Goal: Find specific page/section: Find specific page/section

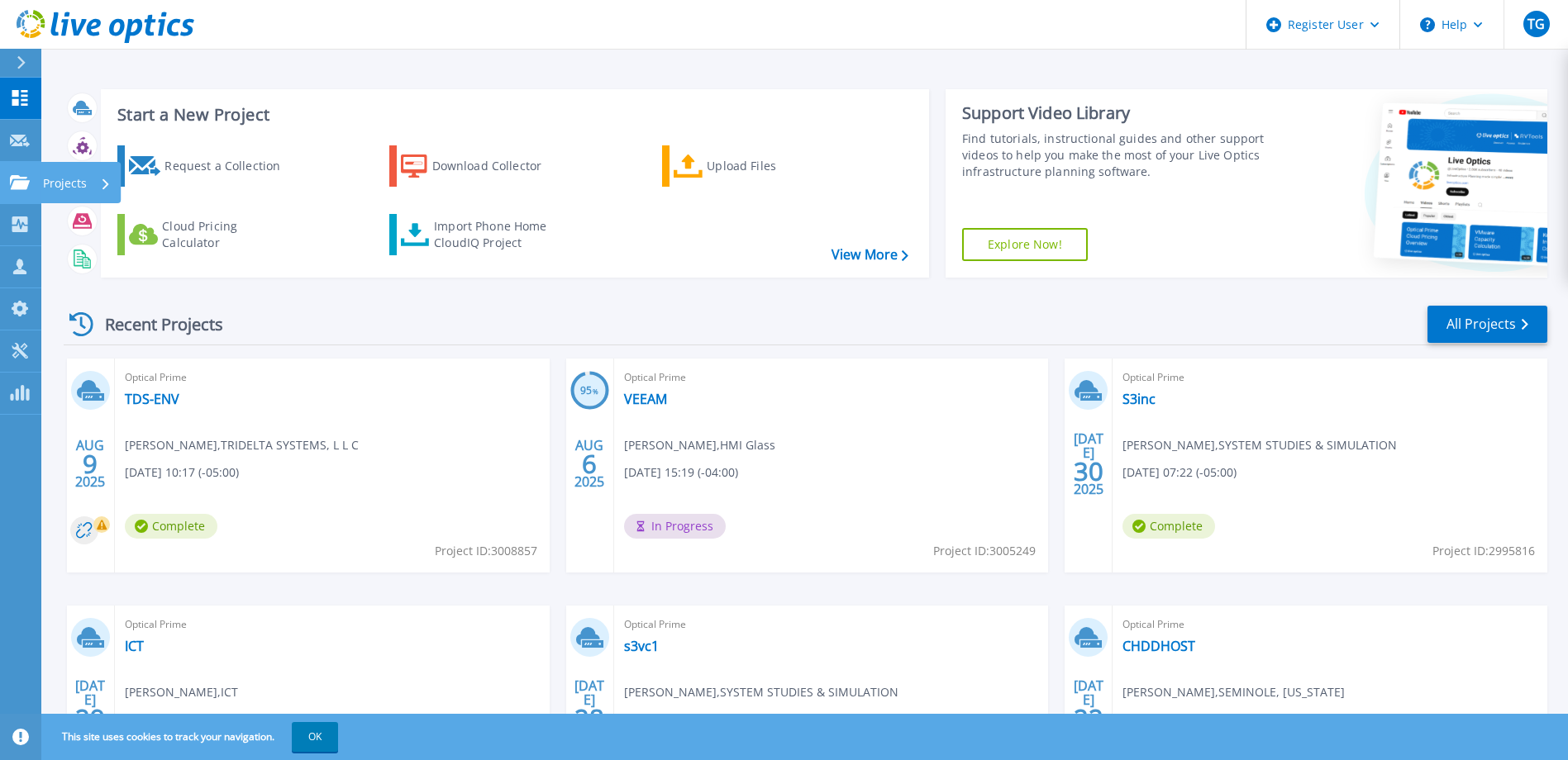
click at [11, 199] on link "Projects Projects" at bounding box center [20, 183] width 41 height 42
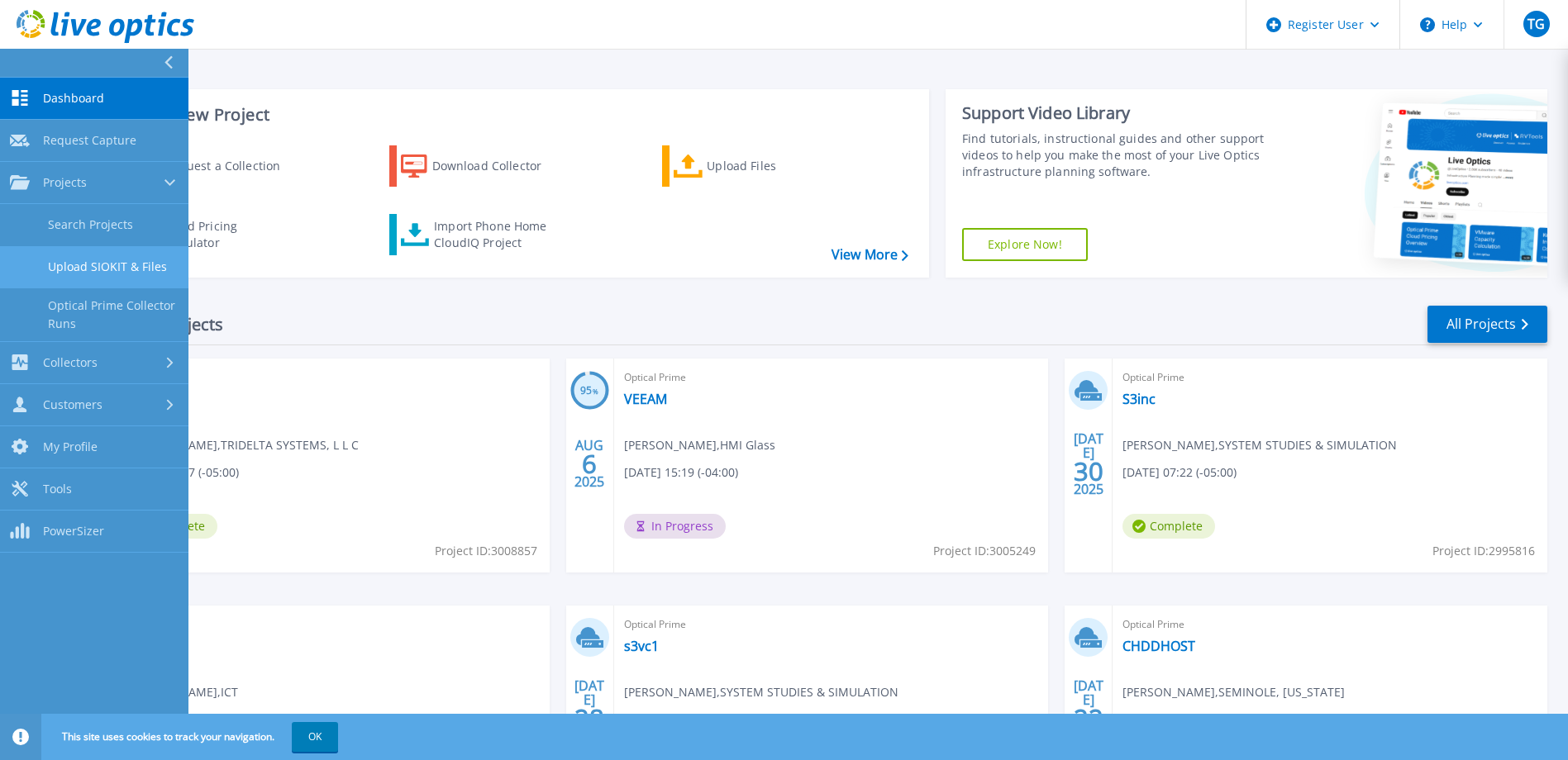
click at [101, 248] on link "Upload SIOKIT & Files" at bounding box center [94, 267] width 189 height 42
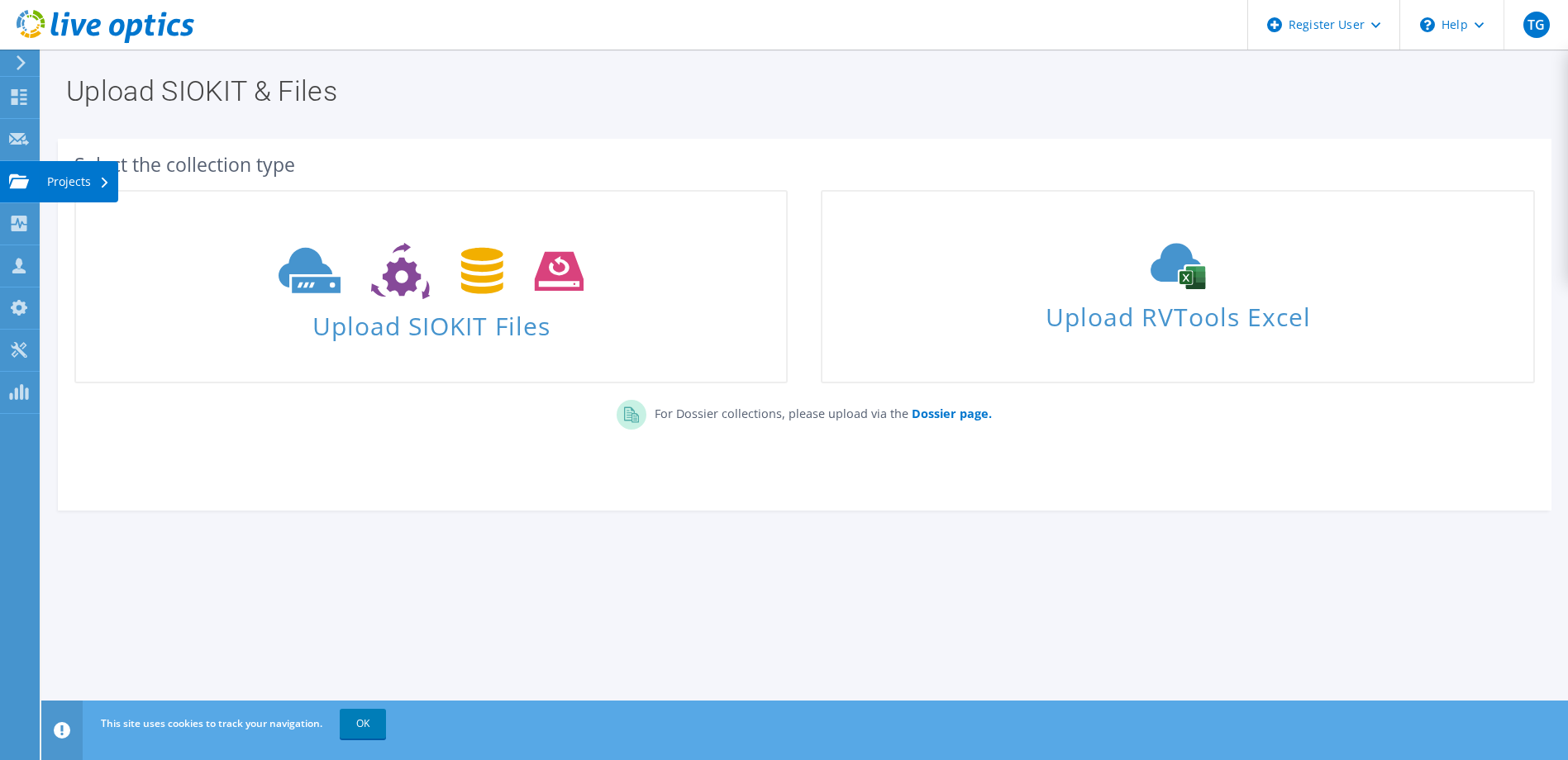
click at [13, 179] on use at bounding box center [18, 181] width 20 height 14
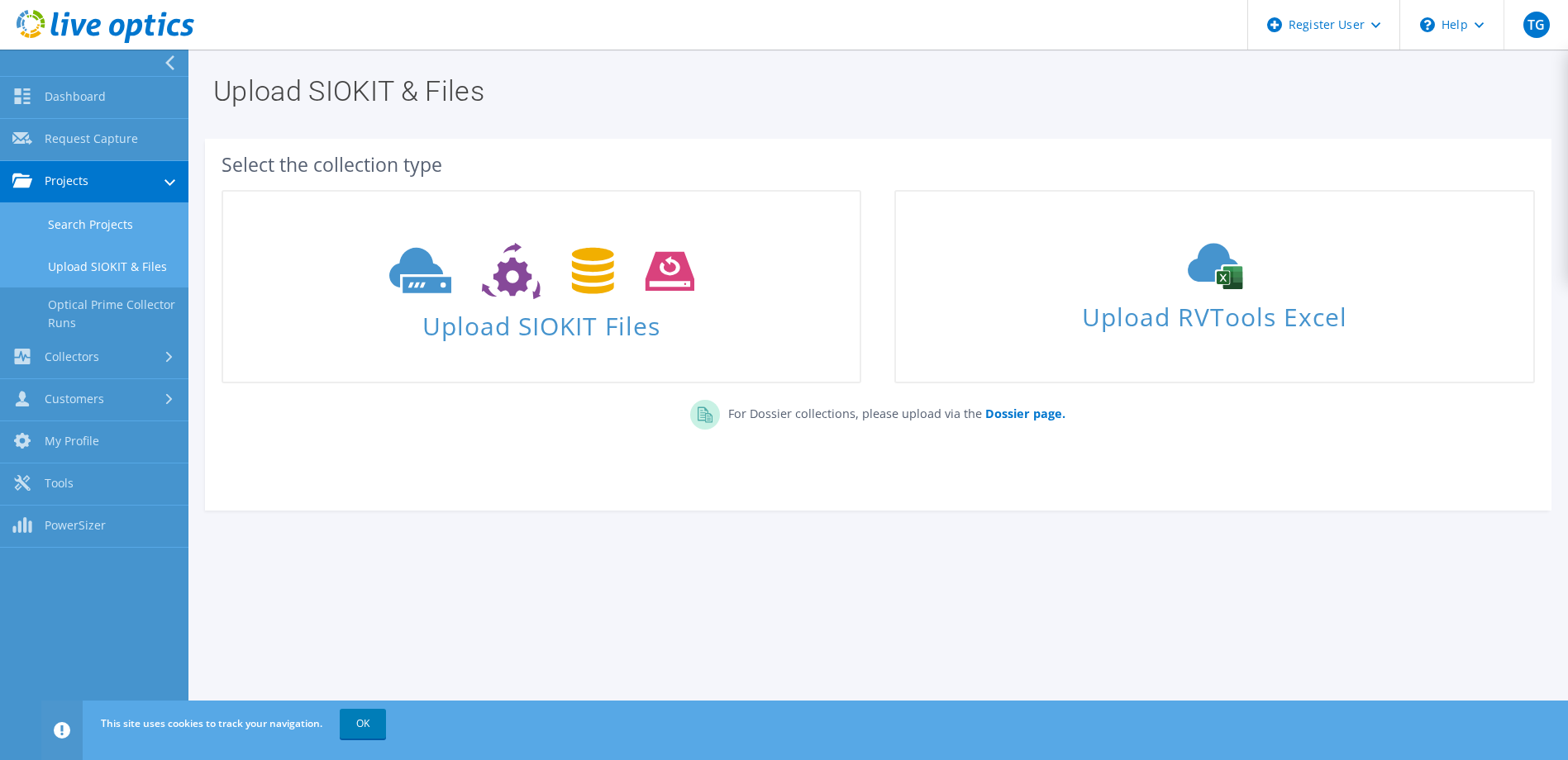
click at [85, 227] on link "Search Projects" at bounding box center [94, 224] width 189 height 42
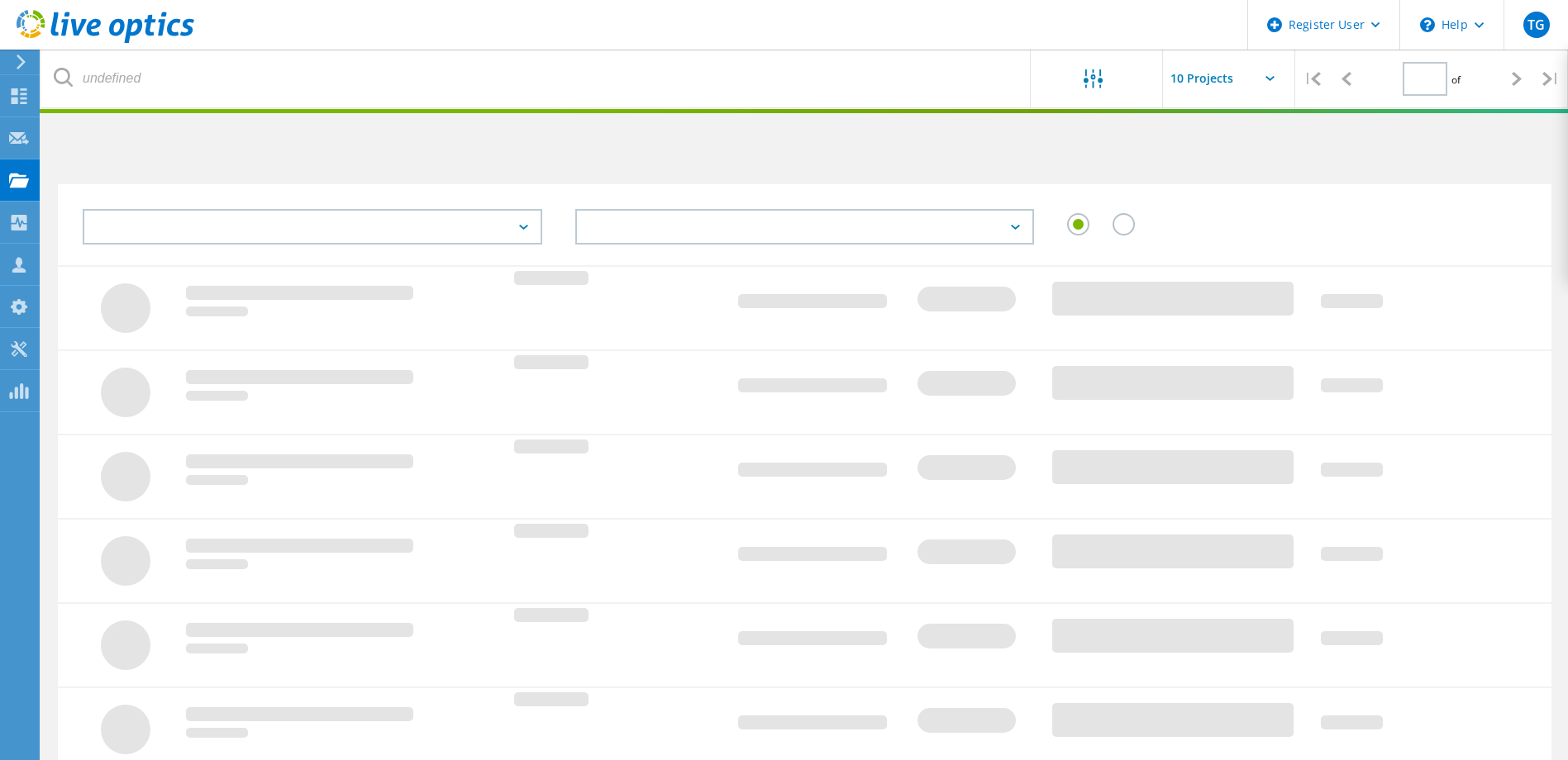
type input "1"
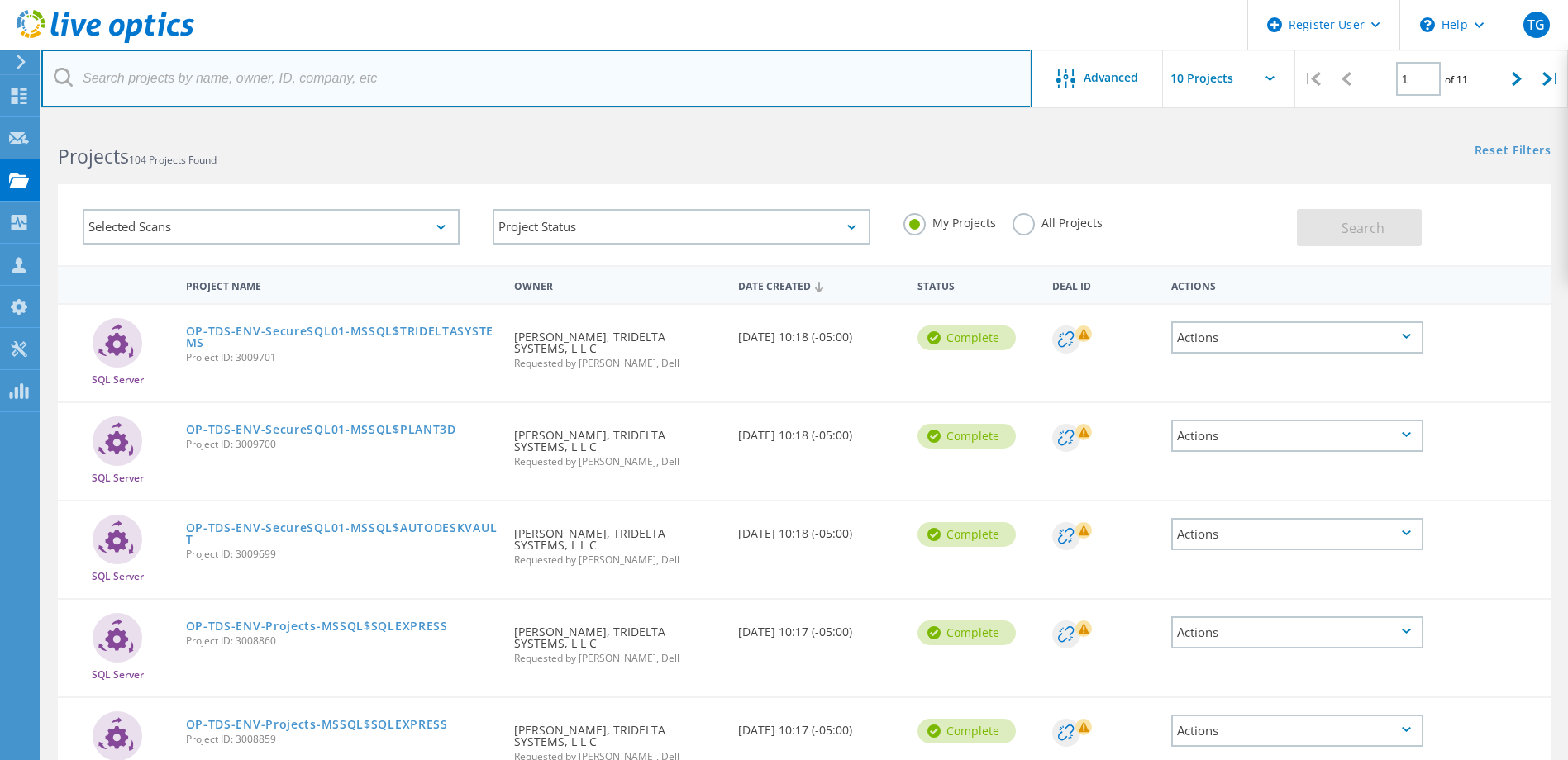
click at [371, 76] on input "text" at bounding box center [536, 79] width 990 height 58
paste input "[PERSON_NAME] <[EMAIL_ADDRESS][DOMAIN_NAME]>"
type input "[EMAIL_ADDRESS][DOMAIN_NAME]"
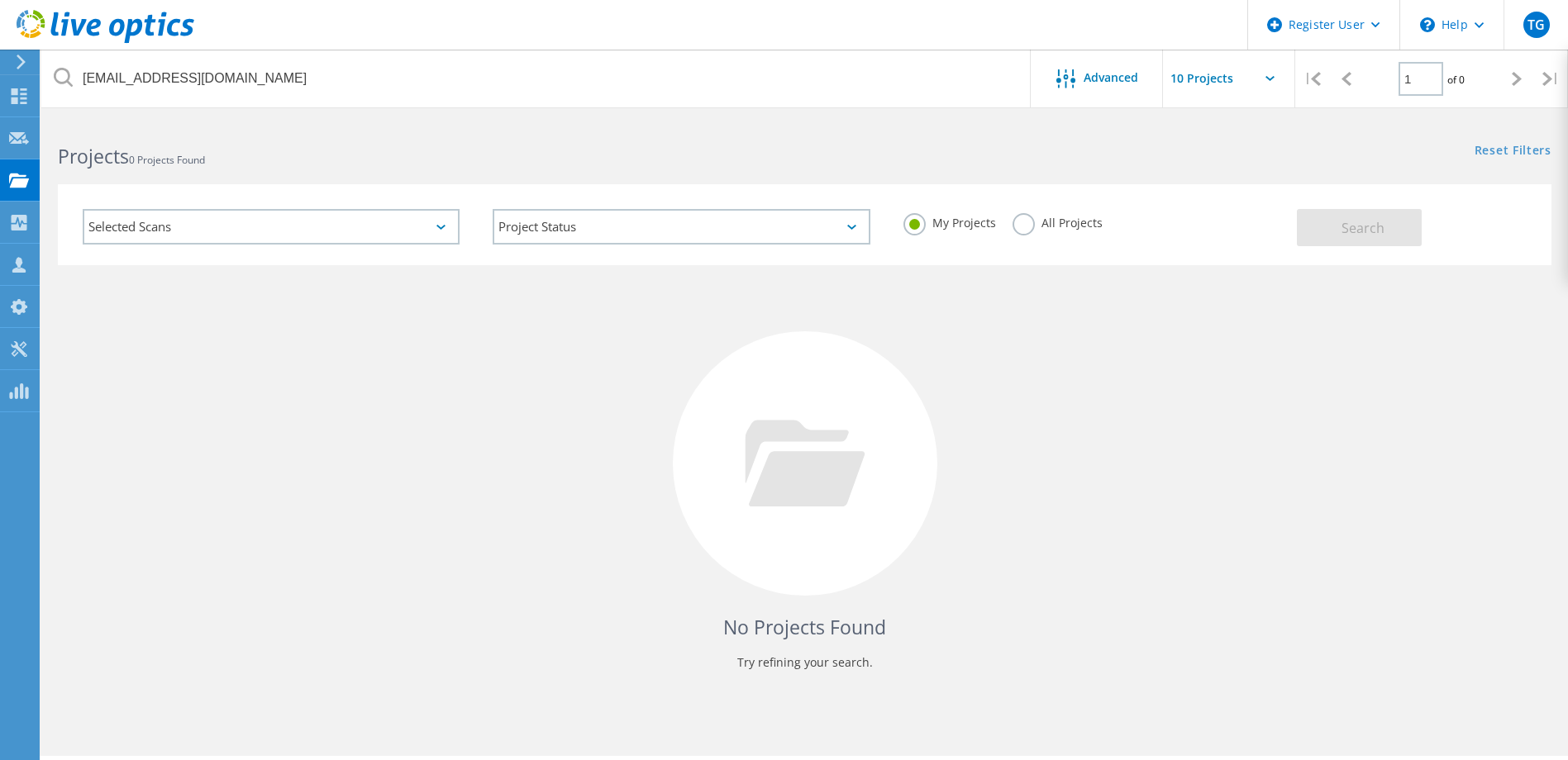
click at [1040, 242] on div "My Projects All Projects" at bounding box center [1092, 223] width 410 height 61
click at [1049, 228] on label "All Projects" at bounding box center [1057, 221] width 90 height 16
click at [0, 0] on input "All Projects" at bounding box center [0, 0] width 0 height 0
drag, startPoint x: 1229, startPoint y: 230, endPoint x: 1329, endPoint y: 225, distance: 100.1
click at [1232, 230] on div "My Projects All Projects" at bounding box center [1092, 223] width 410 height 61
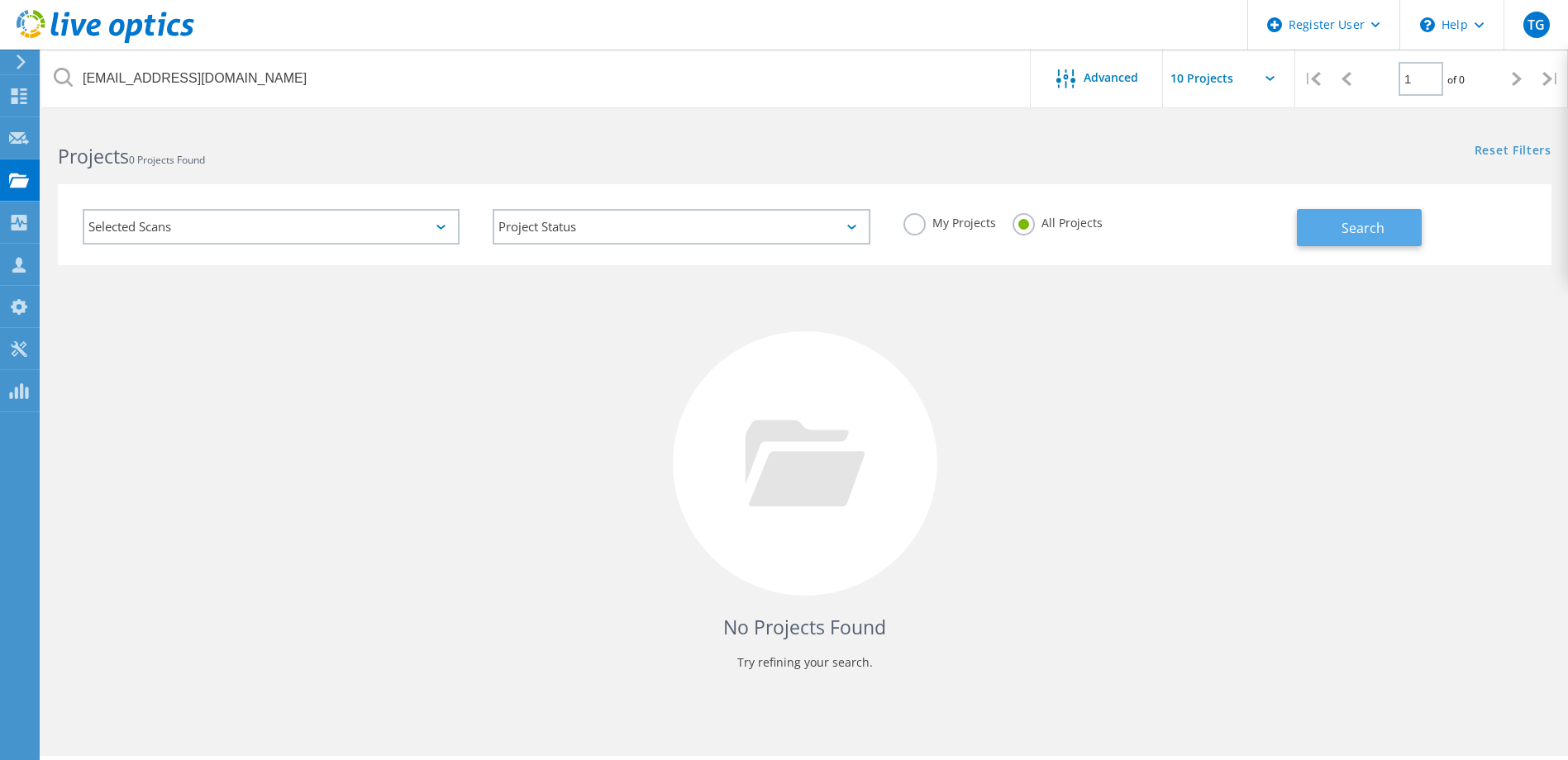
click at [1329, 225] on button "Search" at bounding box center [1359, 228] width 125 height 38
